Goal: Task Accomplishment & Management: Complete application form

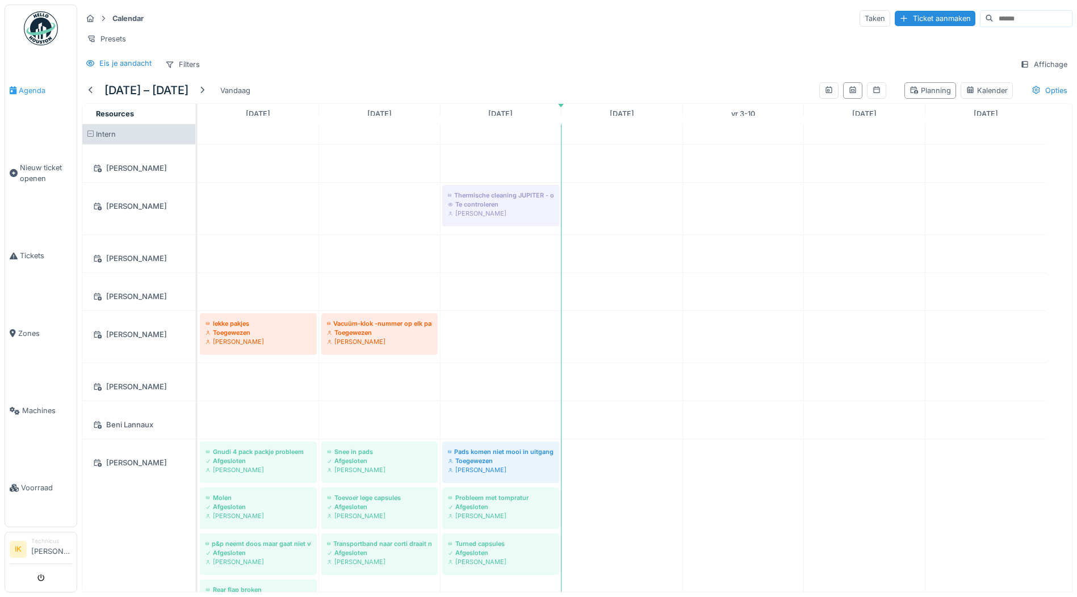
click at [22, 89] on span "Agenda" at bounding box center [45, 90] width 53 height 11
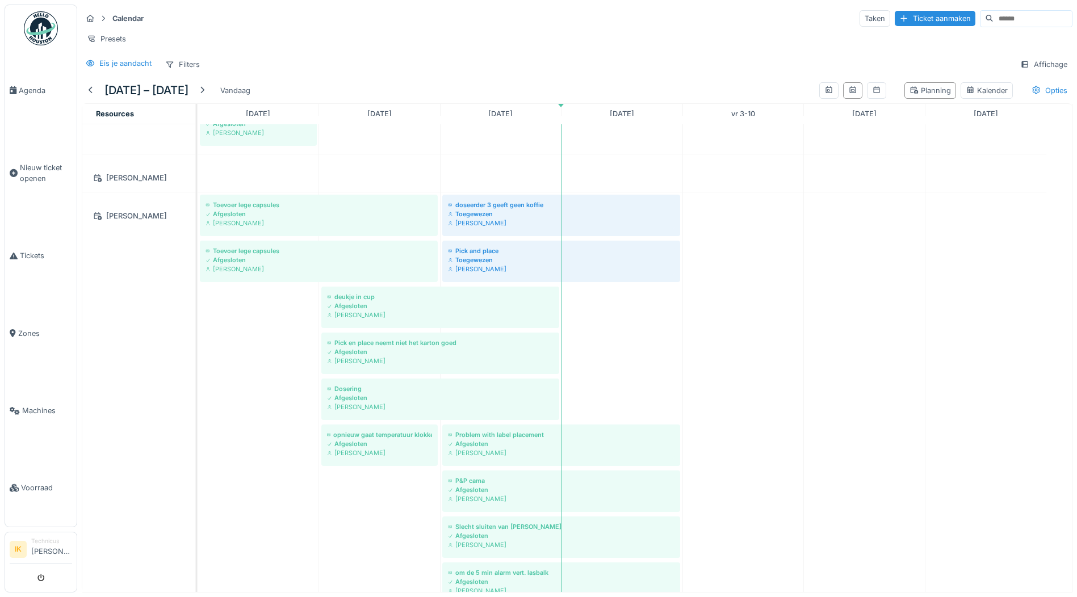
scroll to position [1013, 0]
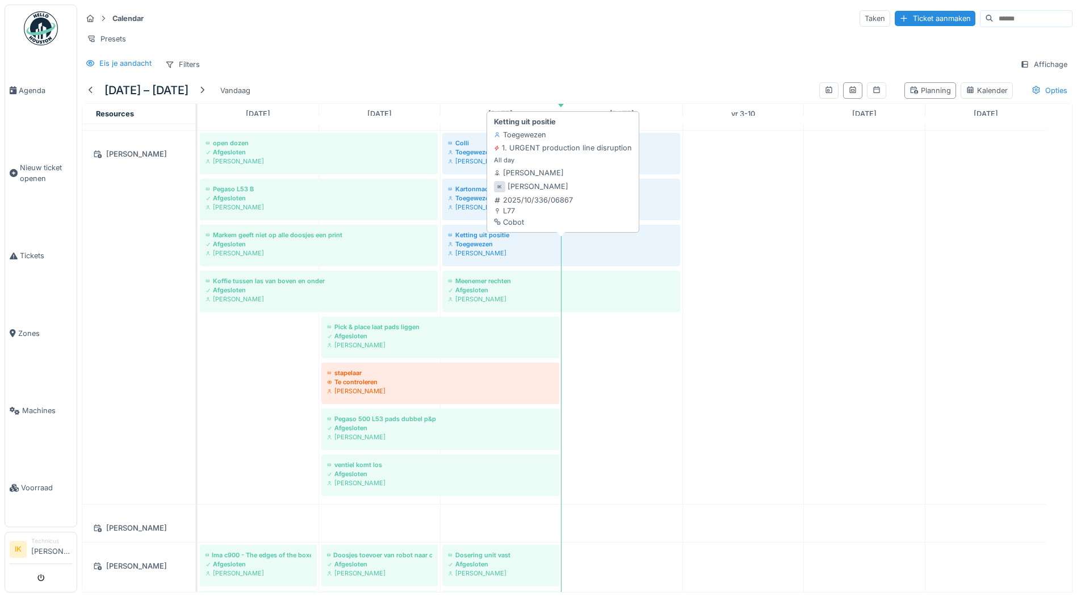
click at [466, 249] on div "Toegewezen" at bounding box center [561, 244] width 226 height 9
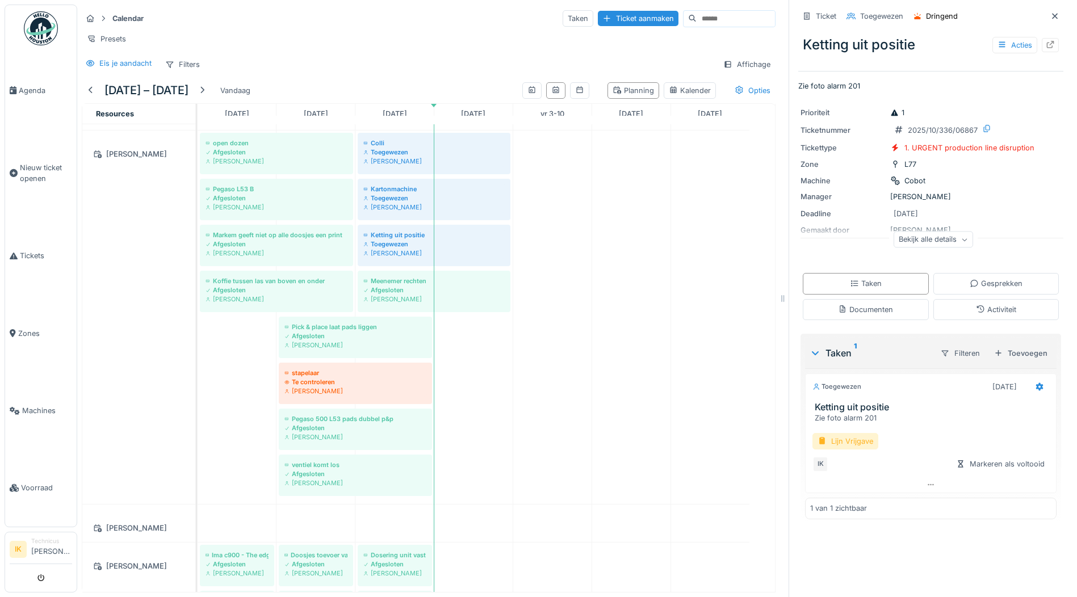
click at [824, 441] on div "Lijn Vrijgave" at bounding box center [845, 441] width 66 height 16
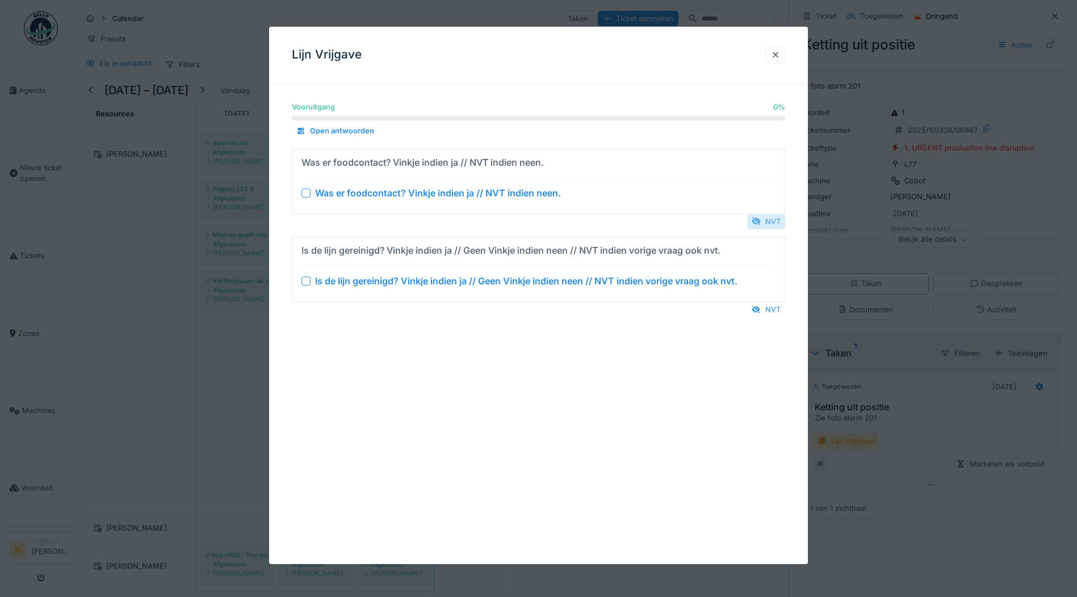
click at [770, 221] on div "NVT" at bounding box center [766, 221] width 38 height 15
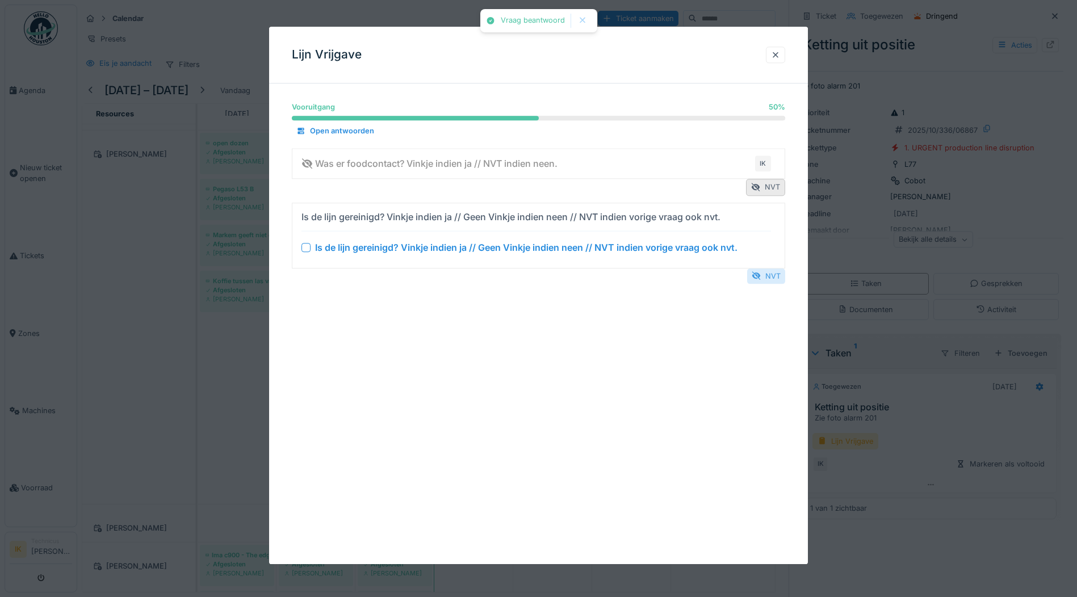
click at [775, 275] on div "NVT" at bounding box center [766, 275] width 38 height 15
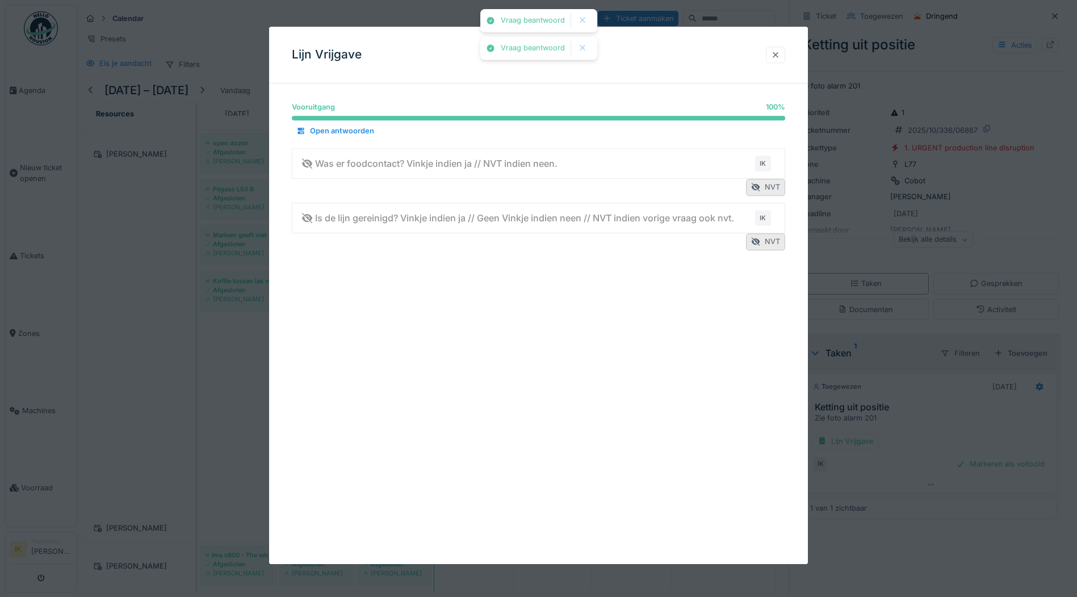
click at [776, 55] on div at bounding box center [775, 54] width 9 height 11
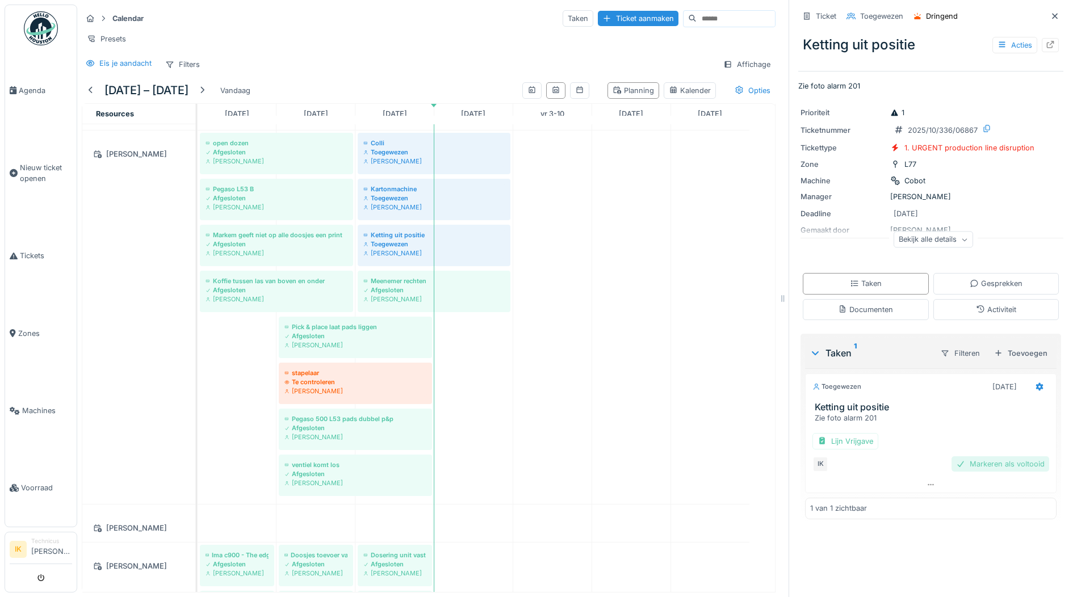
click at [966, 465] on div "Markeren als voltooid" at bounding box center [1000, 463] width 98 height 15
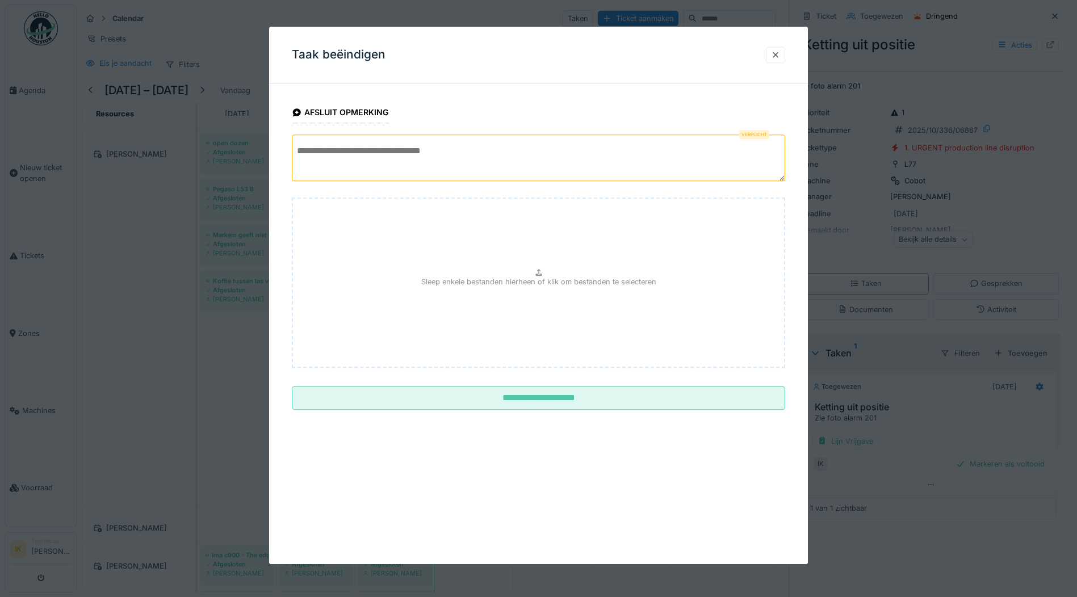
click at [370, 150] on textarea at bounding box center [538, 158] width 493 height 47
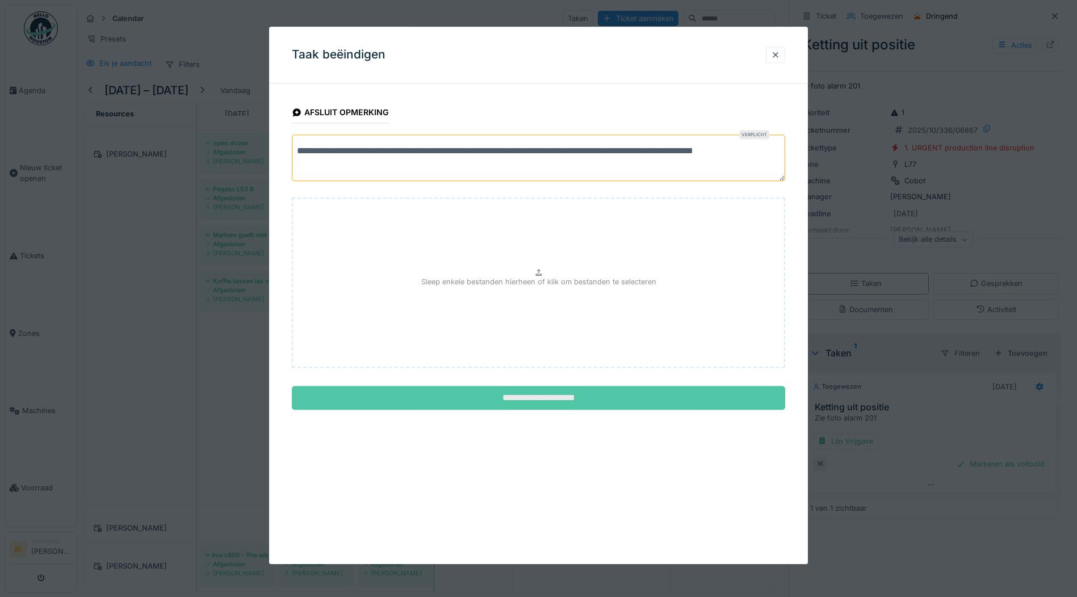
type textarea "**********"
click at [566, 399] on input "**********" at bounding box center [538, 399] width 493 height 24
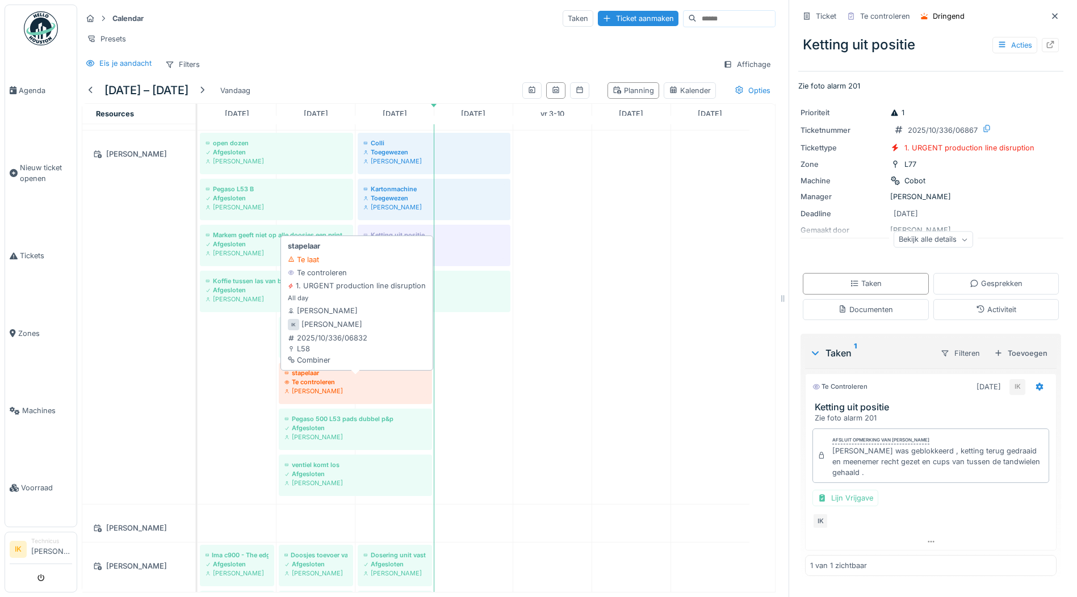
click at [307, 387] on div "Te controleren" at bounding box center [355, 381] width 142 height 9
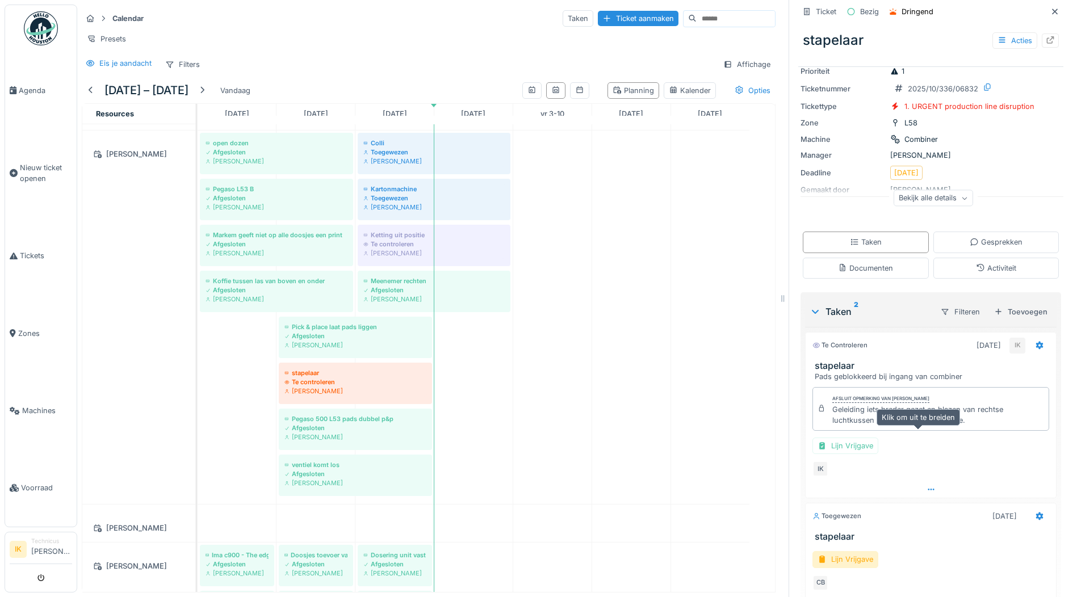
scroll to position [97, 0]
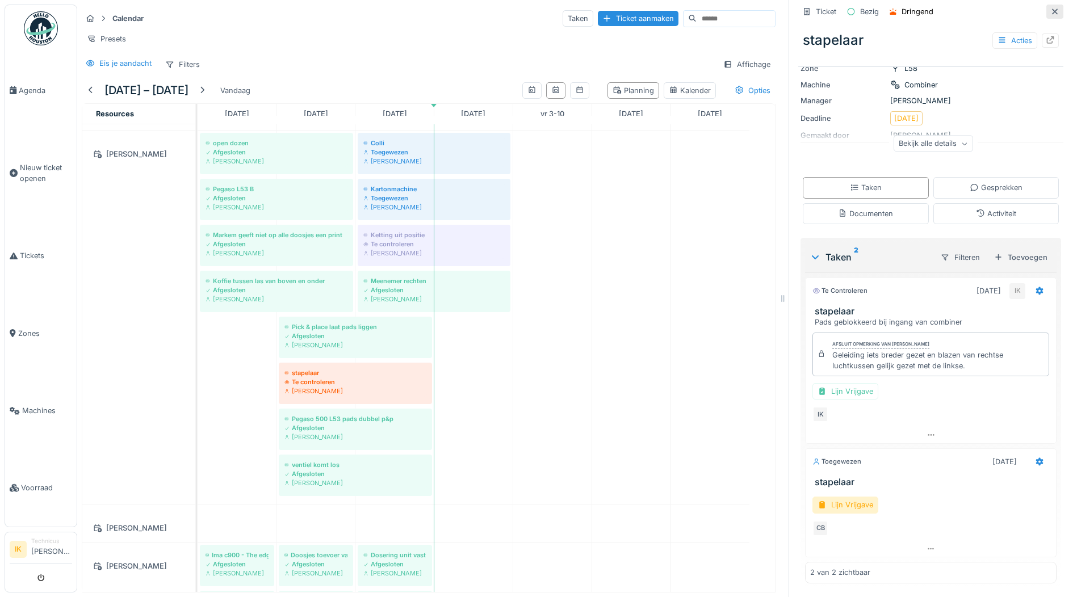
click at [1050, 10] on icon at bounding box center [1054, 11] width 9 height 7
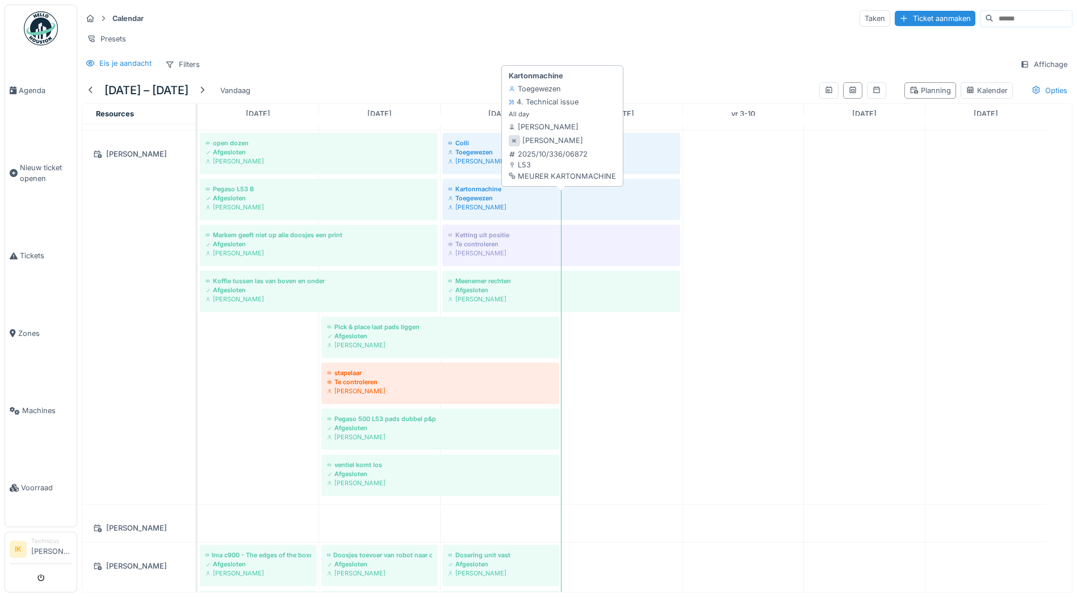
click at [510, 211] on div "[PERSON_NAME]" at bounding box center [561, 207] width 226 height 9
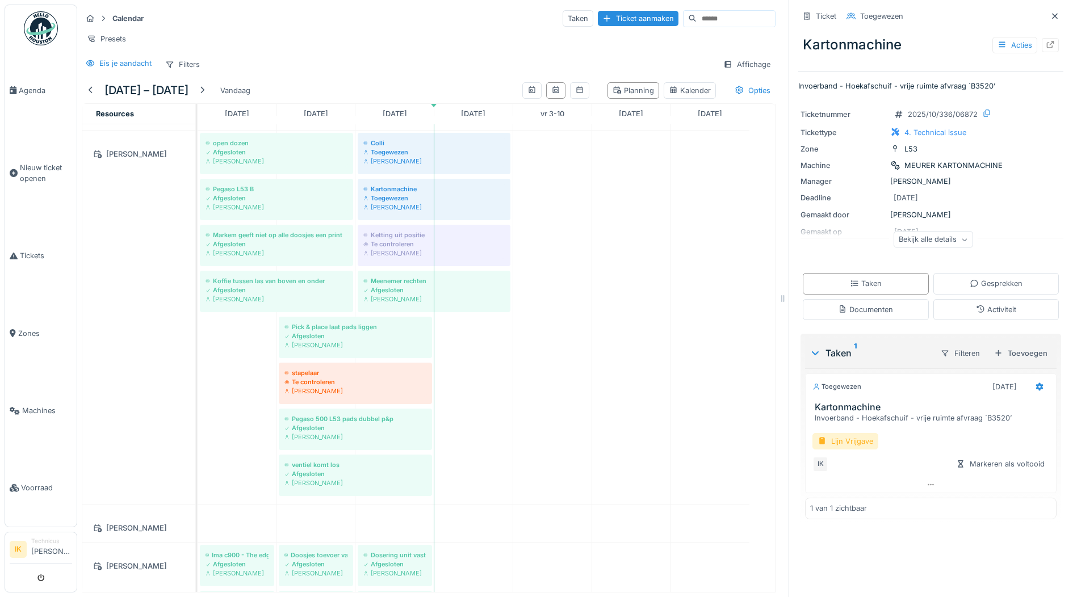
click at [825, 442] on div "Lijn Vrijgave" at bounding box center [845, 441] width 66 height 16
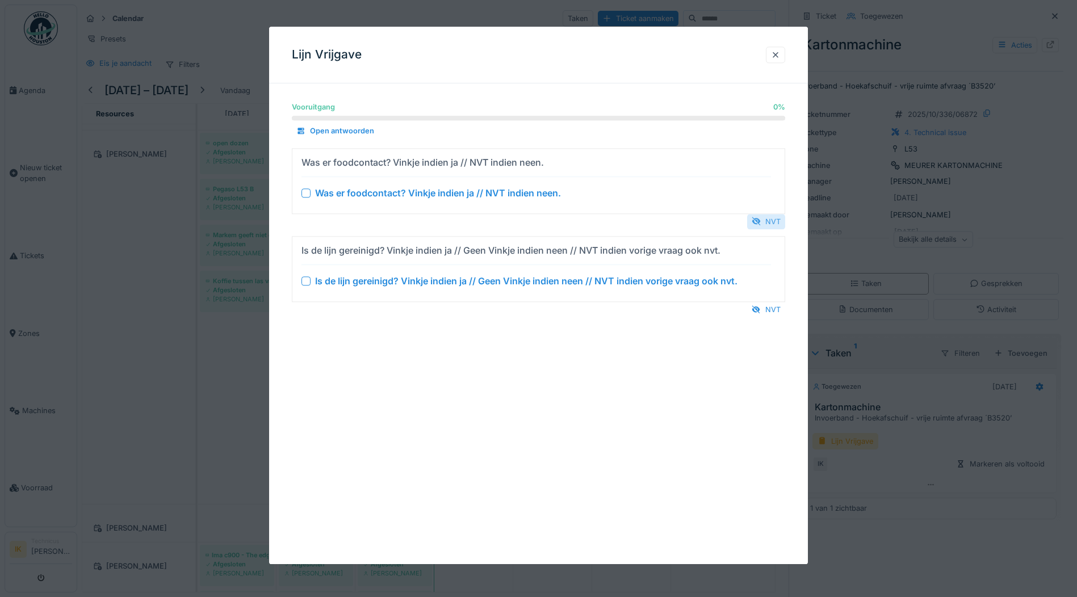
click at [773, 221] on div "NVT" at bounding box center [766, 221] width 38 height 15
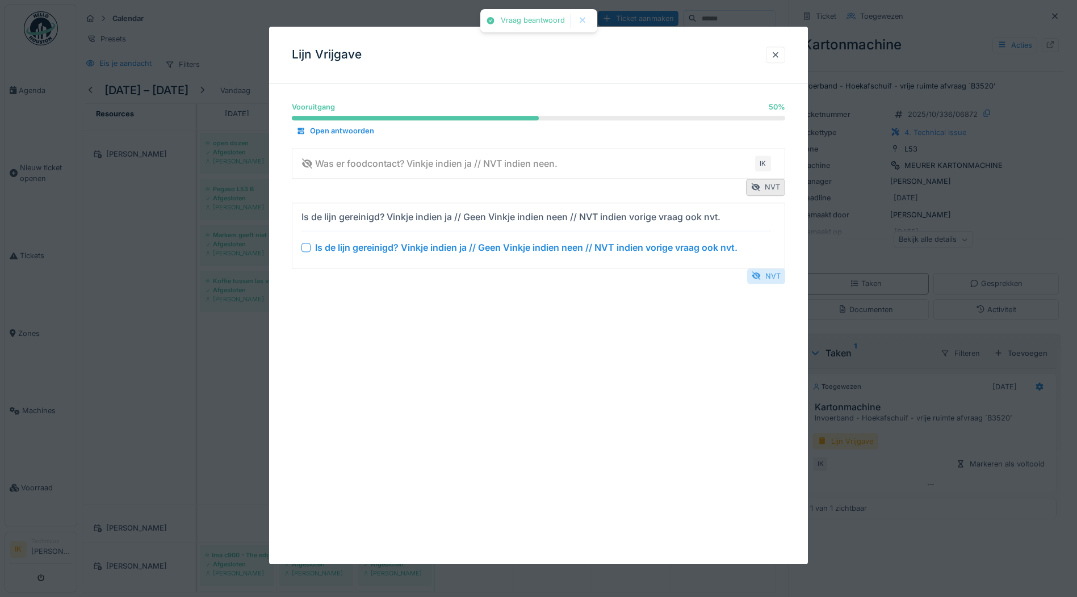
click at [773, 271] on div "NVT" at bounding box center [766, 275] width 38 height 15
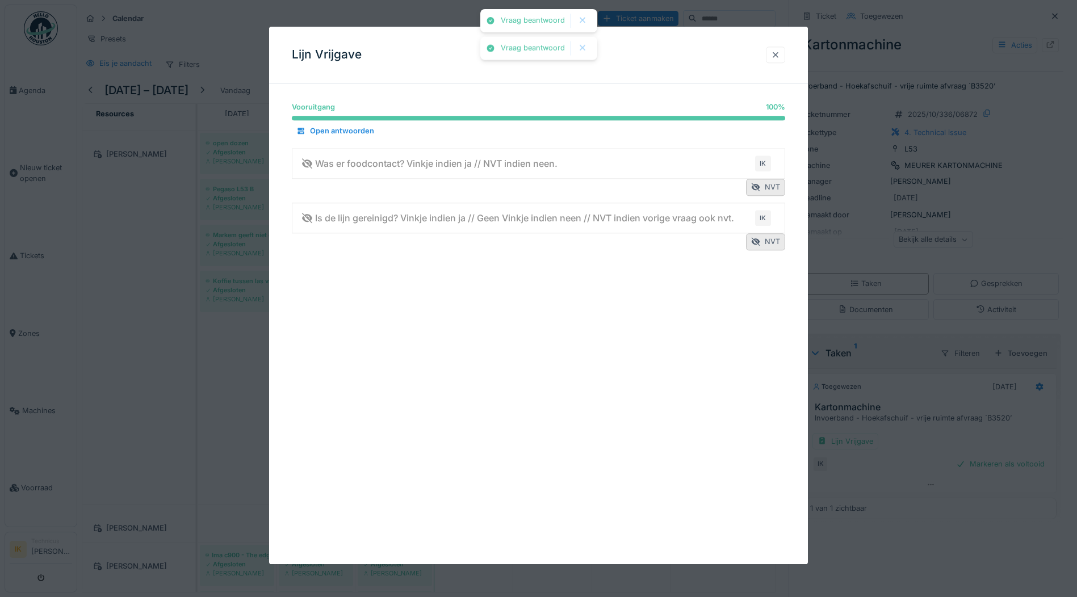
click at [780, 53] on div at bounding box center [775, 54] width 9 height 11
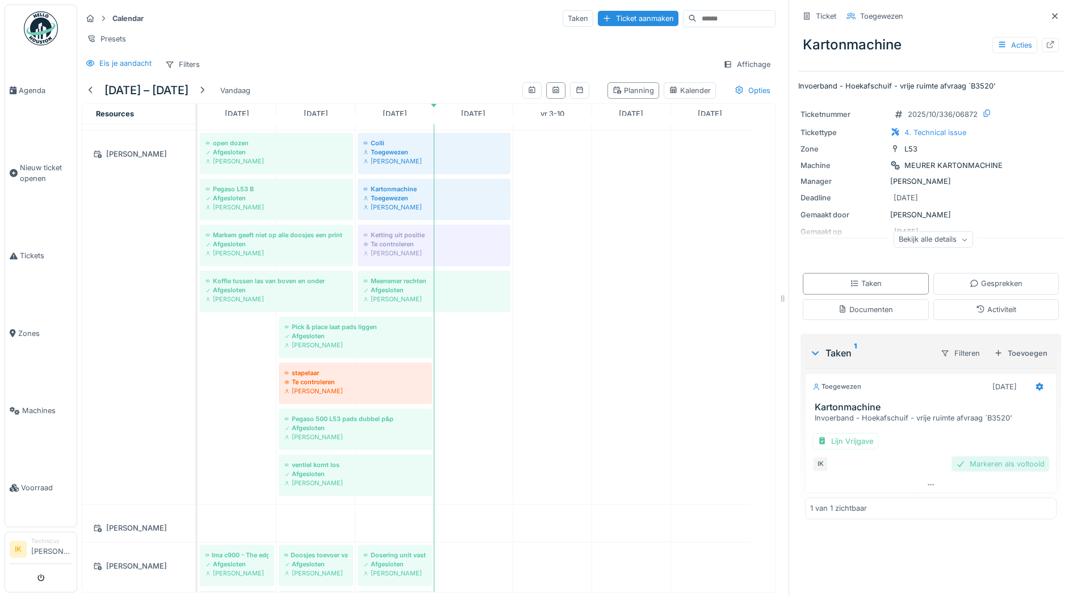
click at [972, 463] on div "Markeren als voltooid" at bounding box center [1000, 463] width 98 height 15
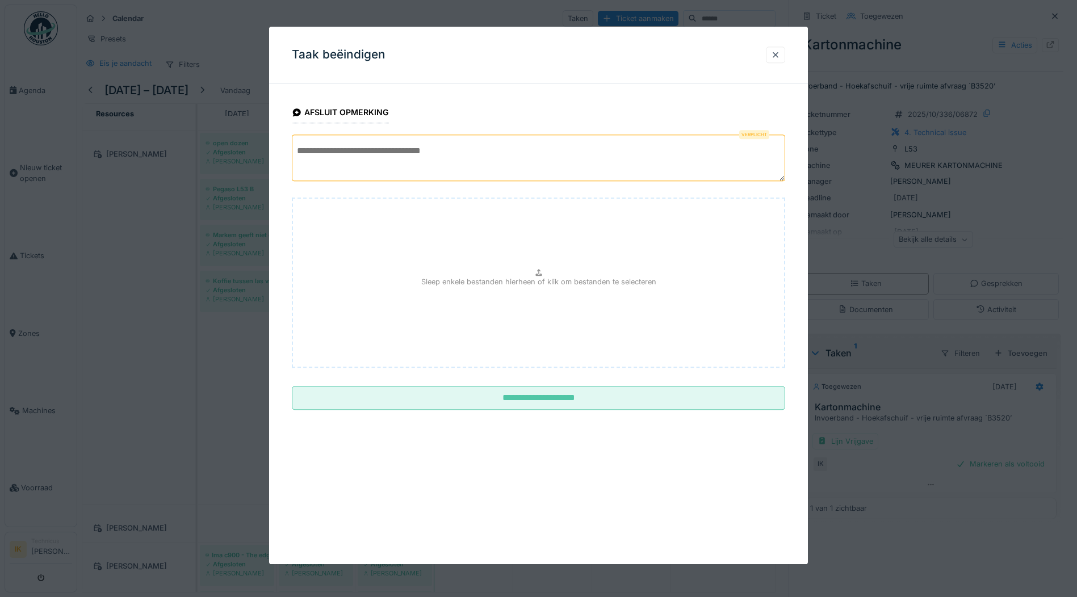
click at [336, 149] on textarea at bounding box center [538, 158] width 493 height 47
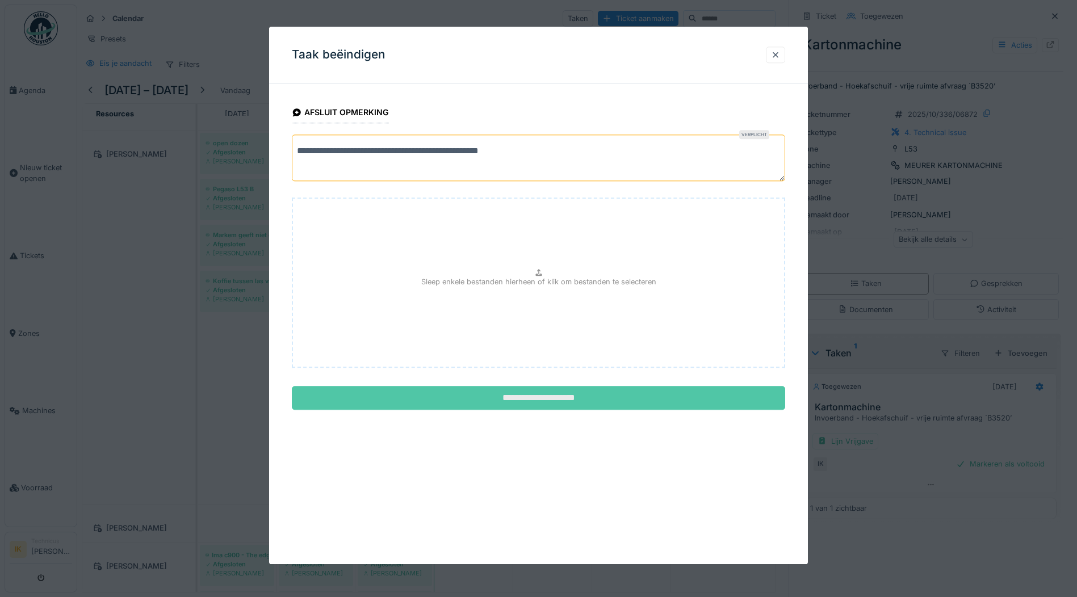
type textarea "**********"
click at [573, 398] on input "**********" at bounding box center [538, 399] width 493 height 24
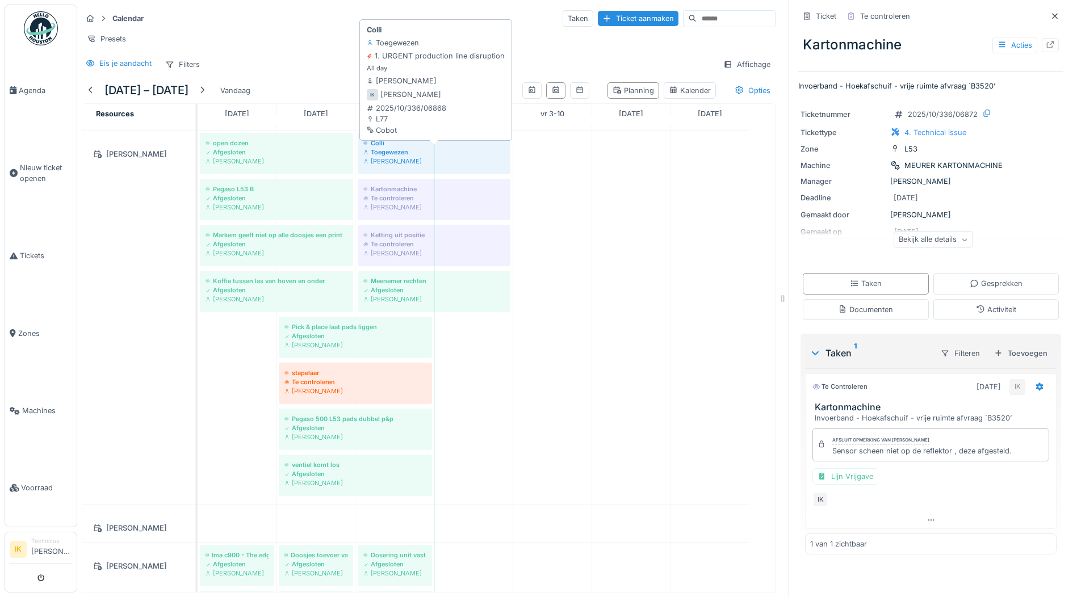
click at [392, 157] on div "Toegewezen" at bounding box center [433, 152] width 141 height 9
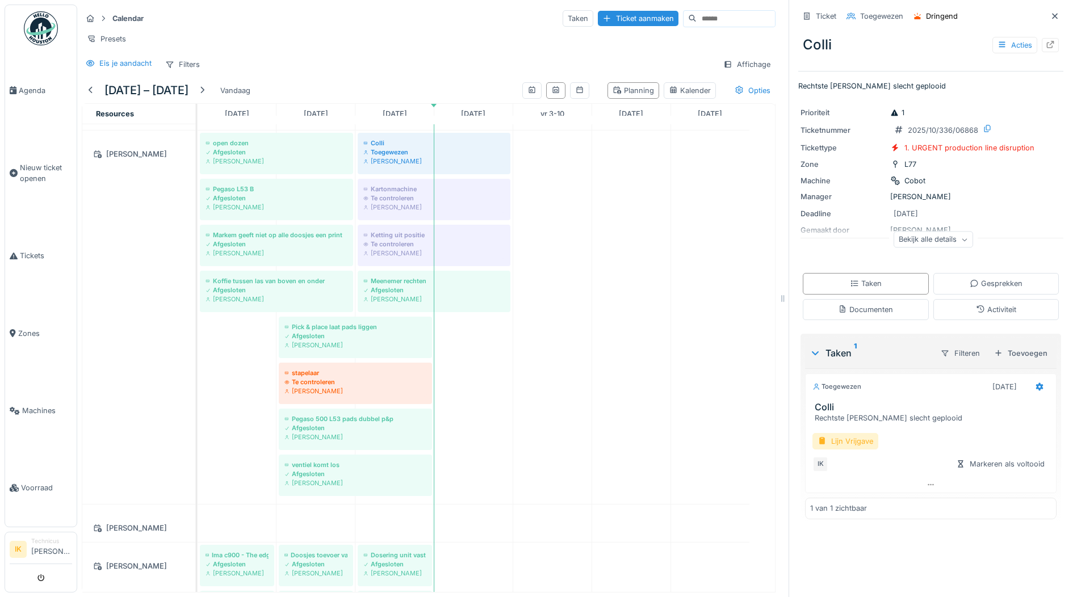
click at [848, 442] on div "Lijn Vrijgave" at bounding box center [845, 441] width 66 height 16
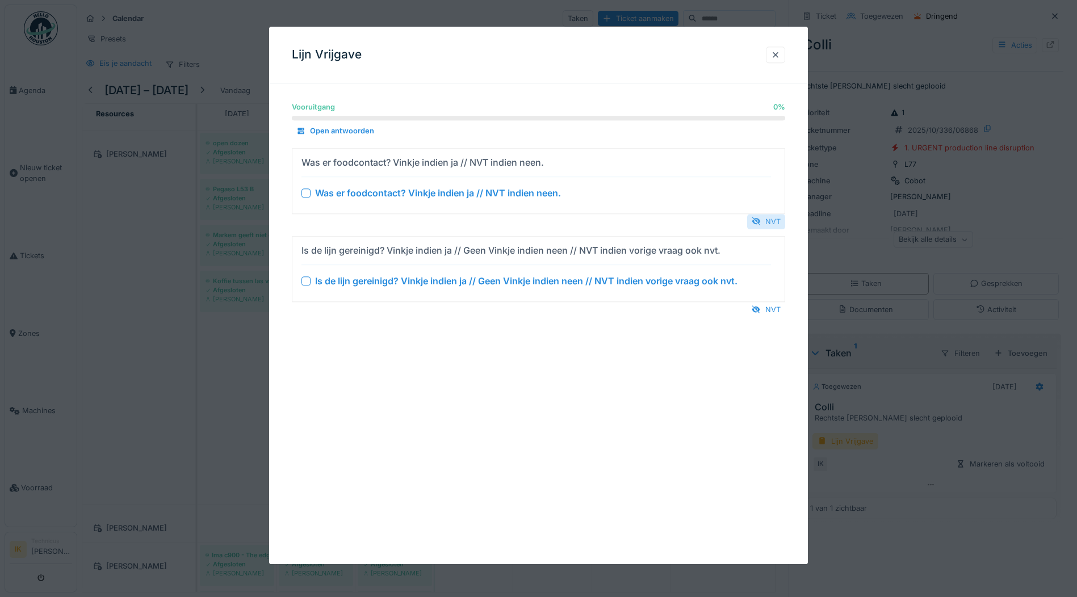
click at [779, 221] on div "NVT" at bounding box center [766, 221] width 38 height 15
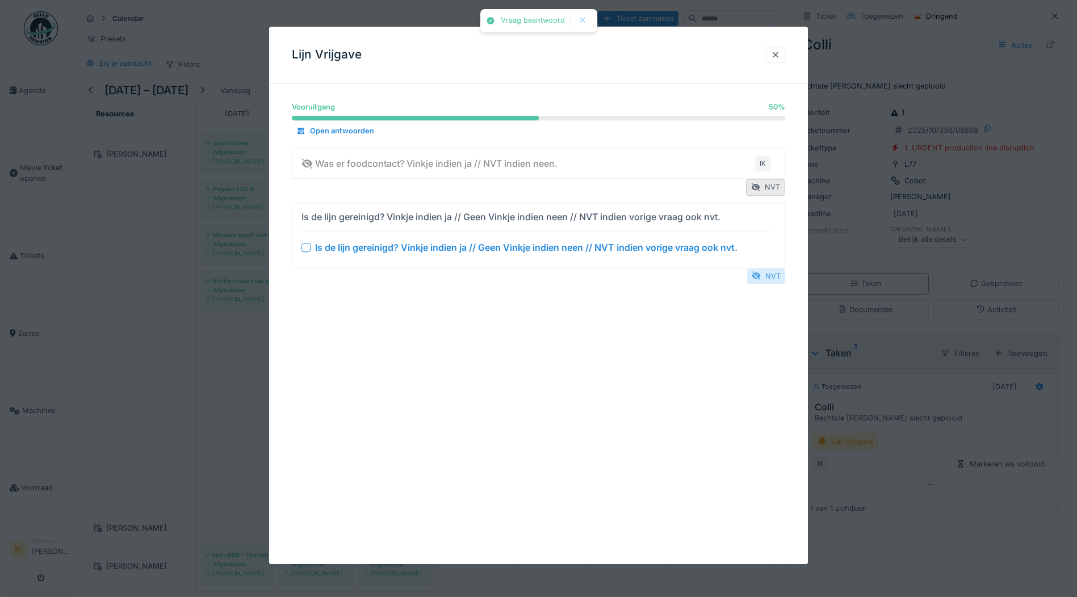
click at [774, 278] on div "NVT" at bounding box center [766, 275] width 38 height 15
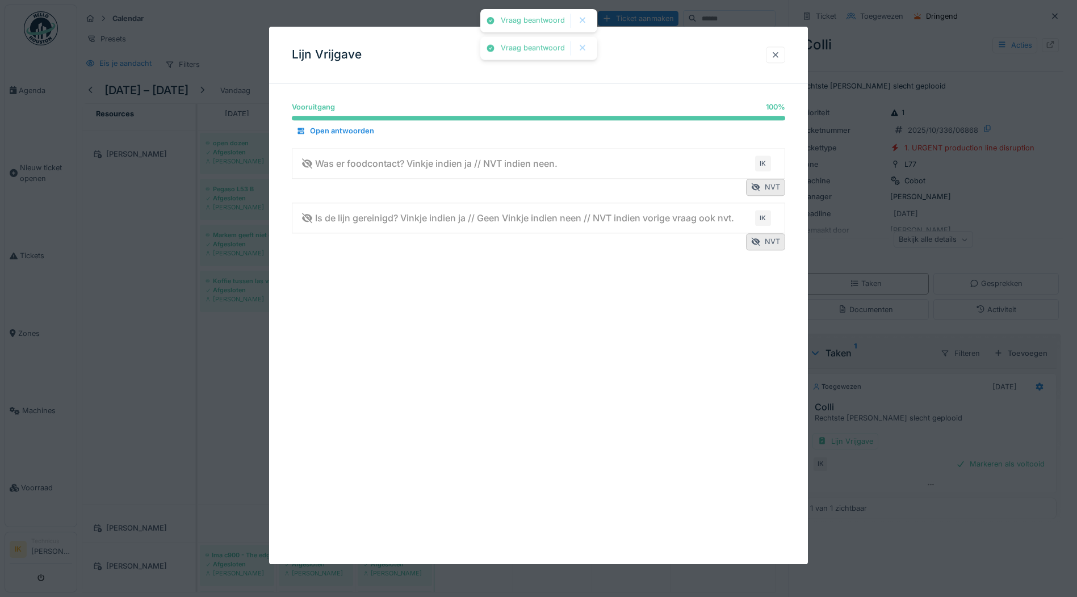
click at [777, 52] on div at bounding box center [775, 54] width 9 height 11
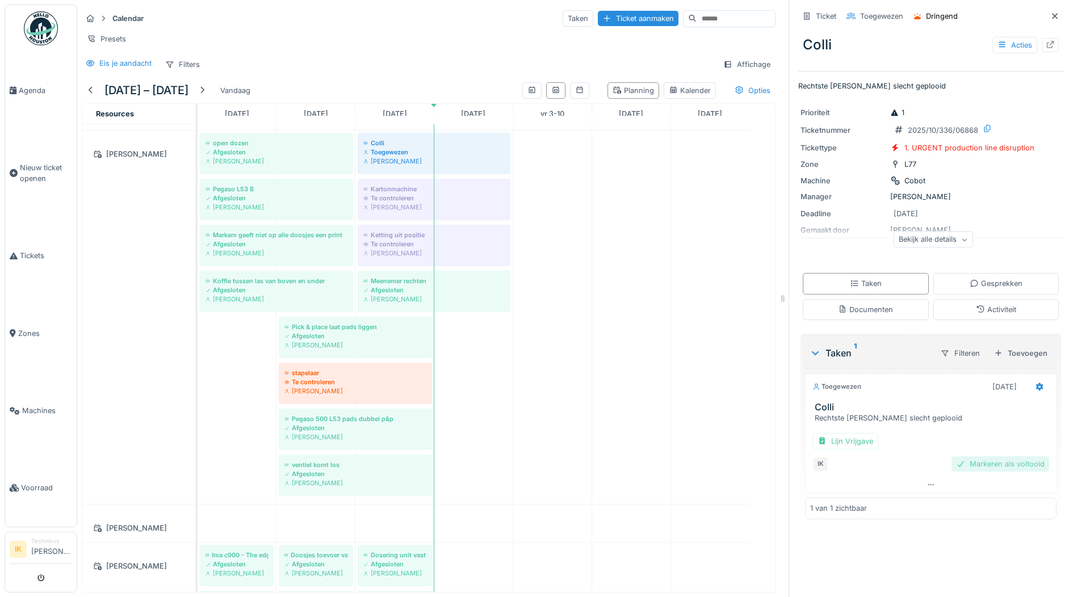
click at [963, 463] on div "Markeren als voltooid" at bounding box center [1000, 463] width 98 height 15
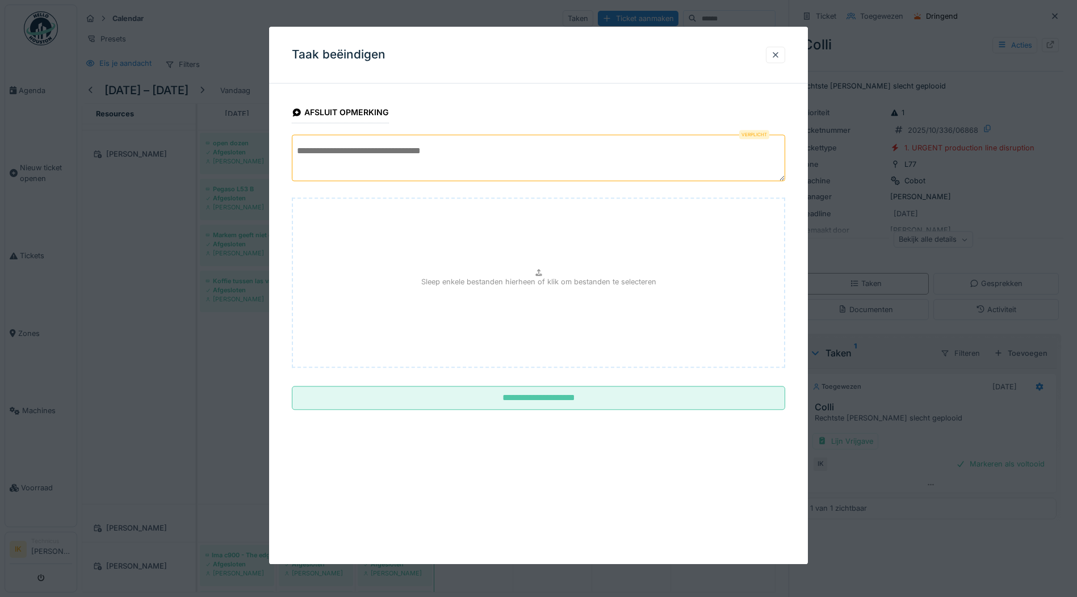
click at [316, 146] on textarea at bounding box center [538, 158] width 493 height 47
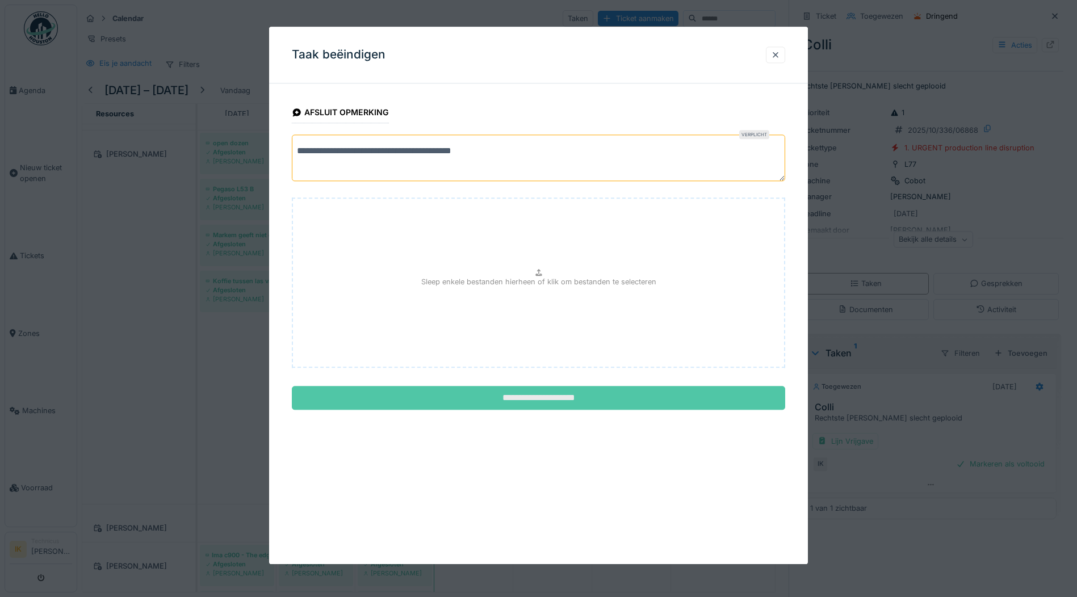
type textarea "**********"
click at [549, 400] on input "**********" at bounding box center [538, 399] width 493 height 24
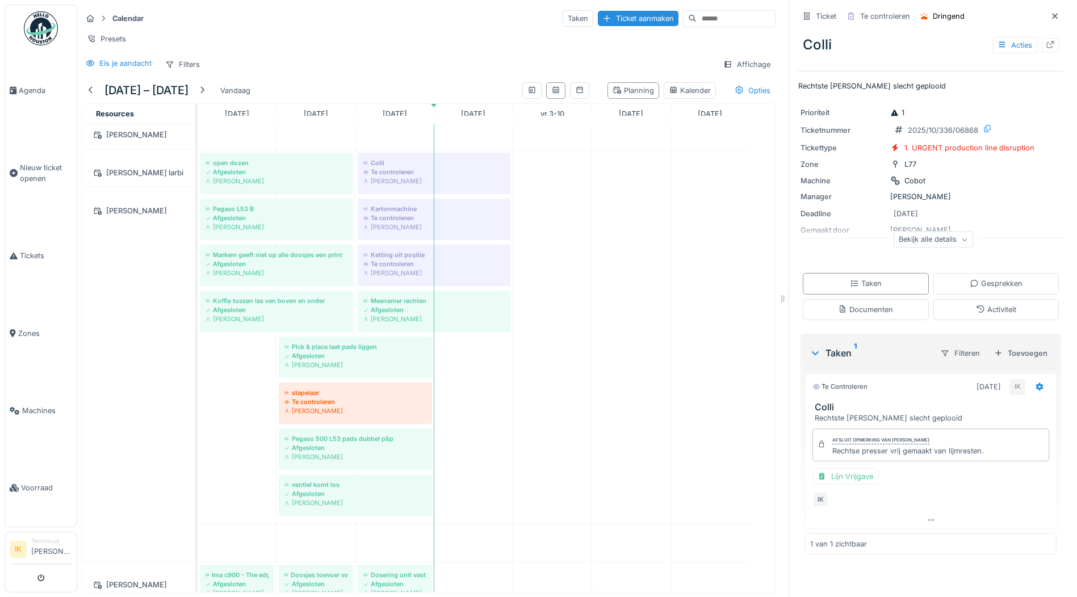
scroll to position [1589, 0]
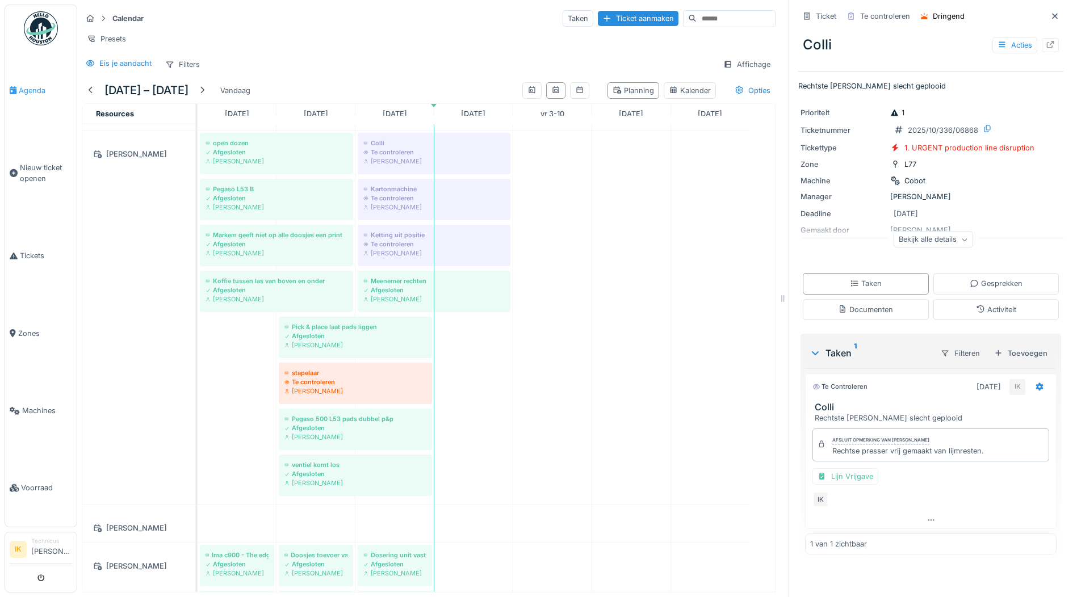
click at [32, 92] on span "Agenda" at bounding box center [45, 90] width 53 height 11
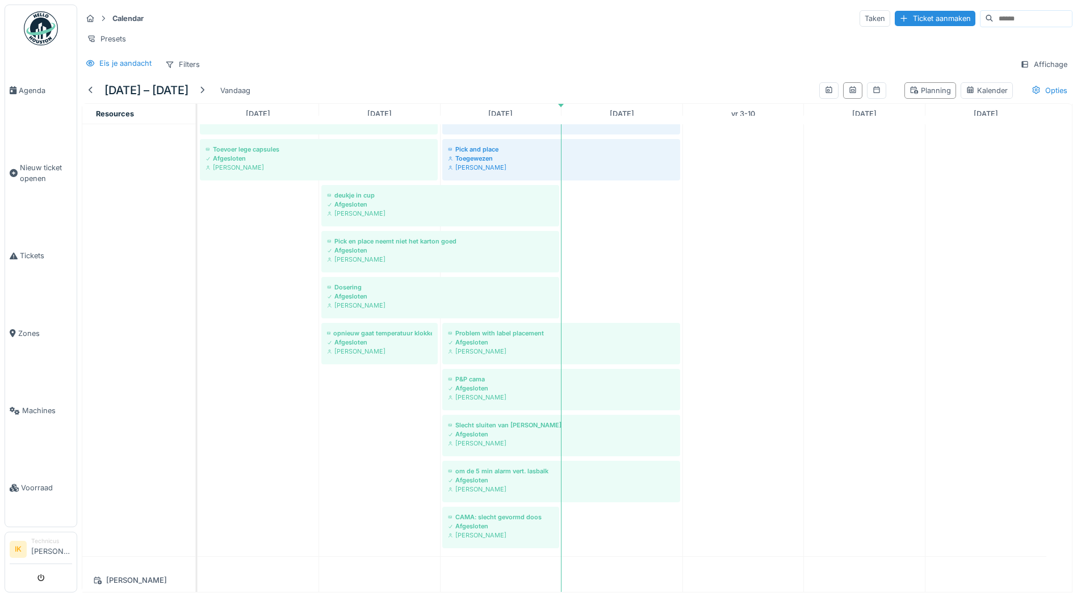
scroll to position [993, 0]
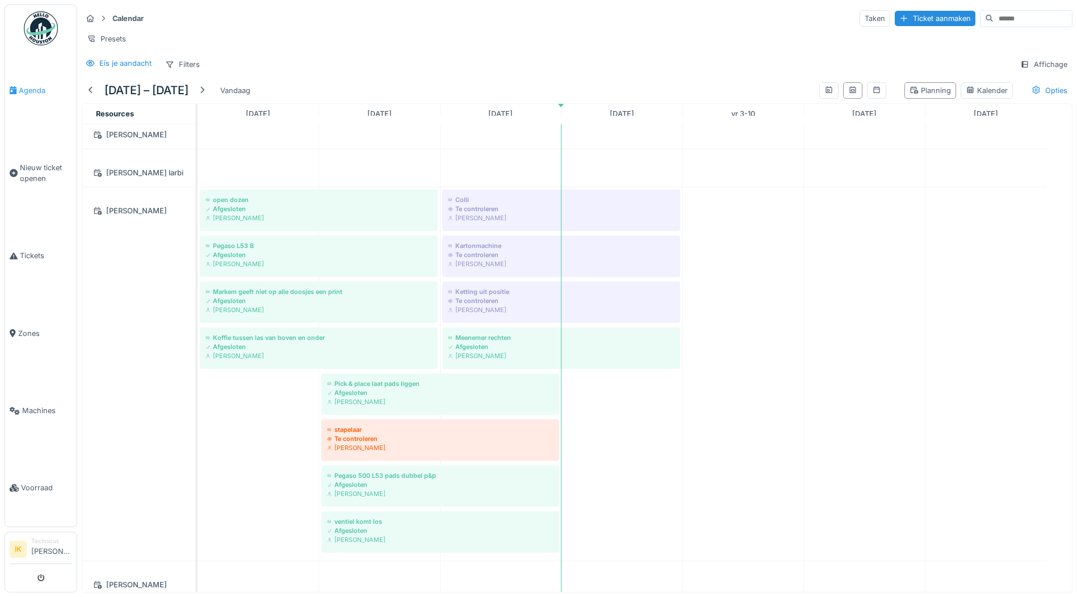
click at [32, 90] on span "Agenda" at bounding box center [45, 90] width 53 height 11
